Goal: Information Seeking & Learning: Learn about a topic

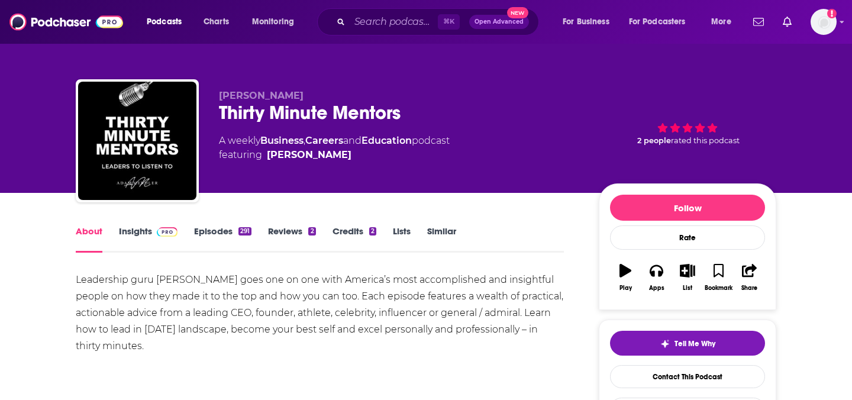
click at [125, 240] on link "Insights" at bounding box center [148, 238] width 59 height 27
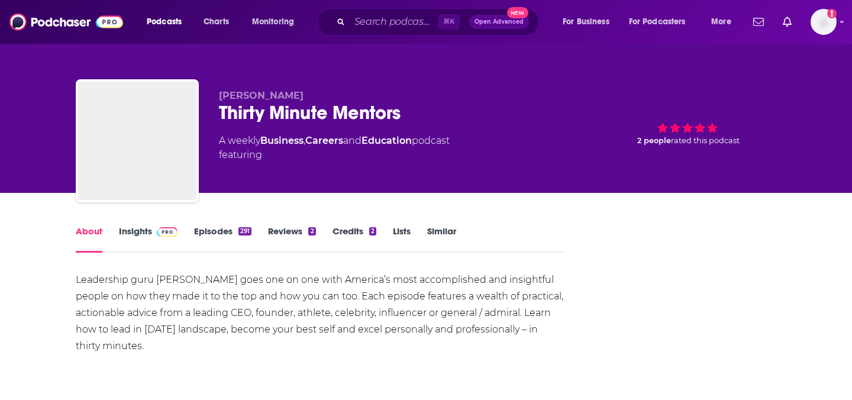
click at [133, 224] on div "About Insights Episodes 291 Reviews 2 Credits 2 Lists Similar" at bounding box center [320, 238] width 488 height 29
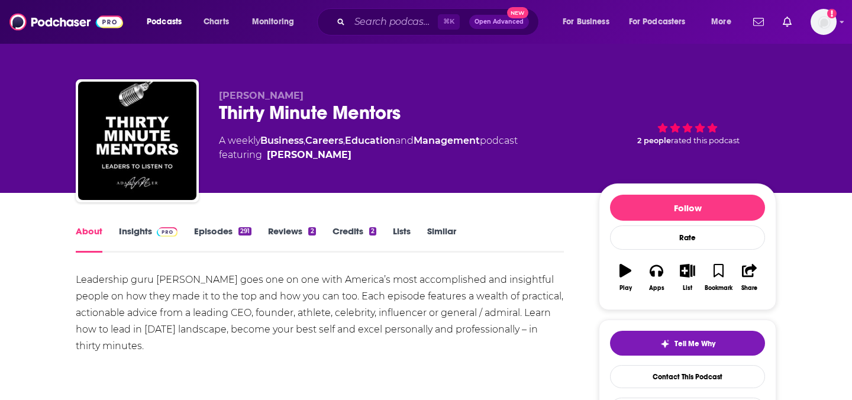
click at [133, 231] on link "Insights" at bounding box center [148, 238] width 59 height 27
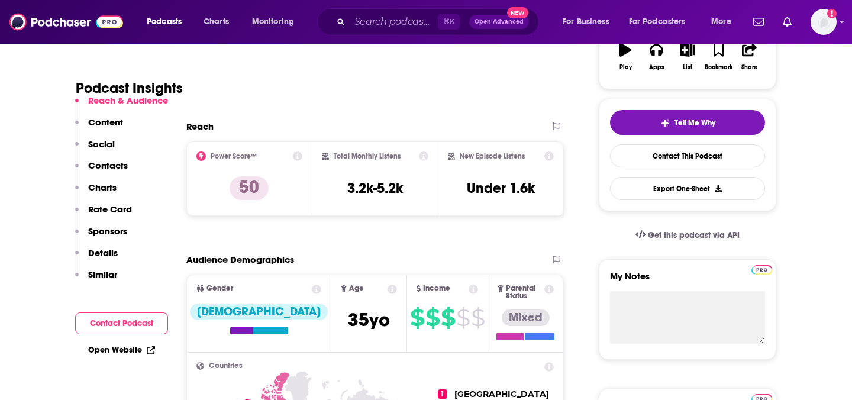
scroll to position [234, 0]
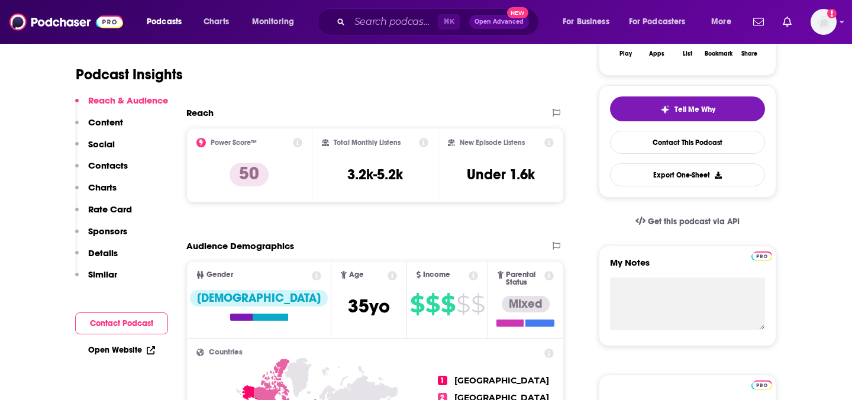
click at [425, 144] on icon at bounding box center [423, 142] width 9 height 9
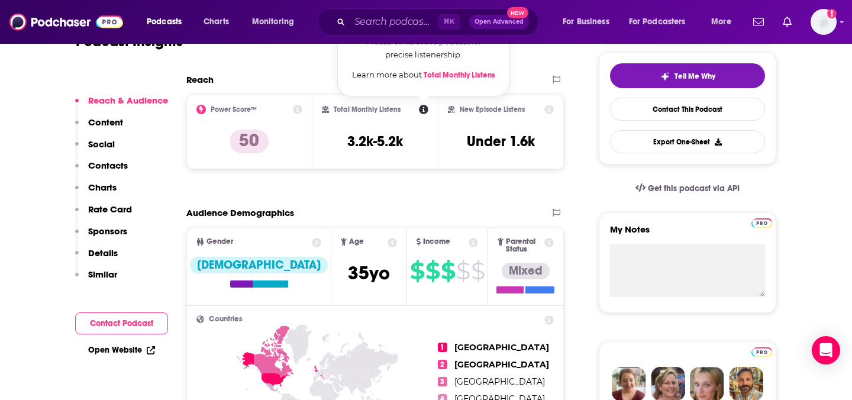
scroll to position [297, 0]
